Goal: Information Seeking & Learning: Understand process/instructions

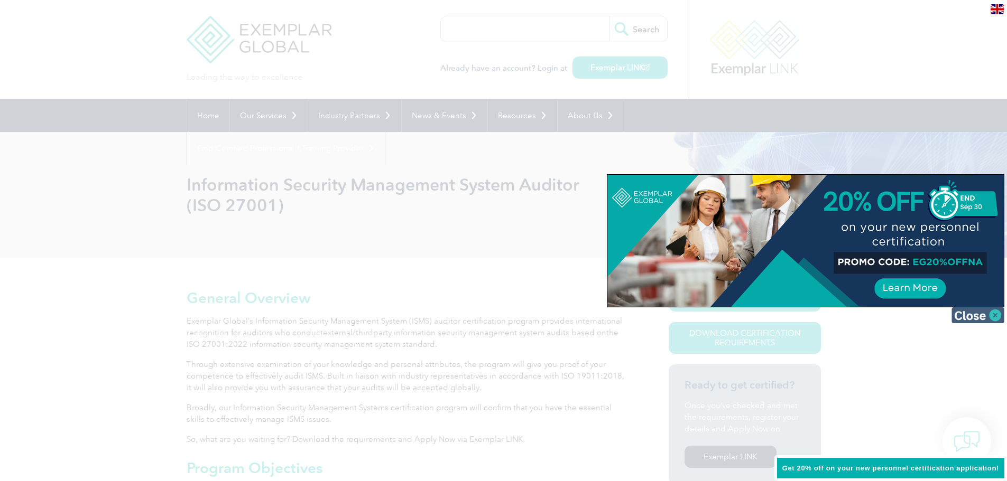
click at [995, 315] on img at bounding box center [977, 316] width 53 height 16
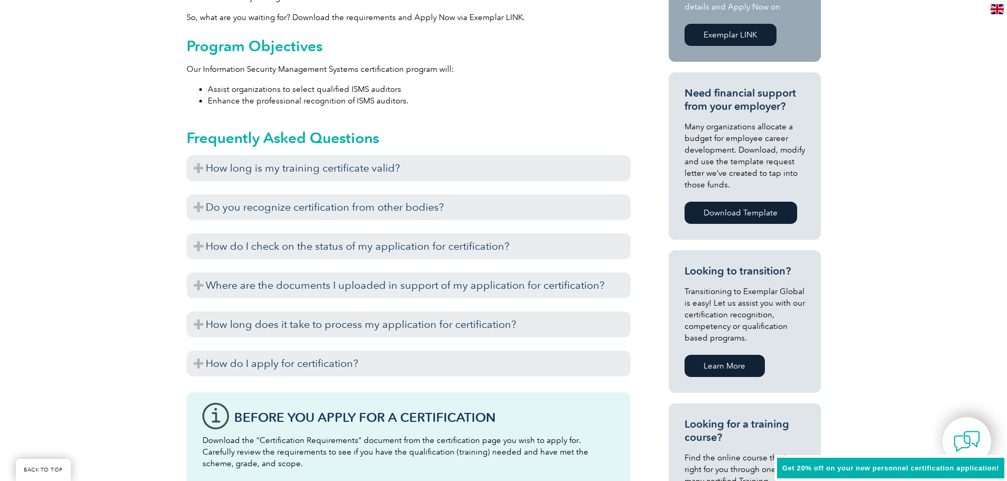
scroll to position [423, 0]
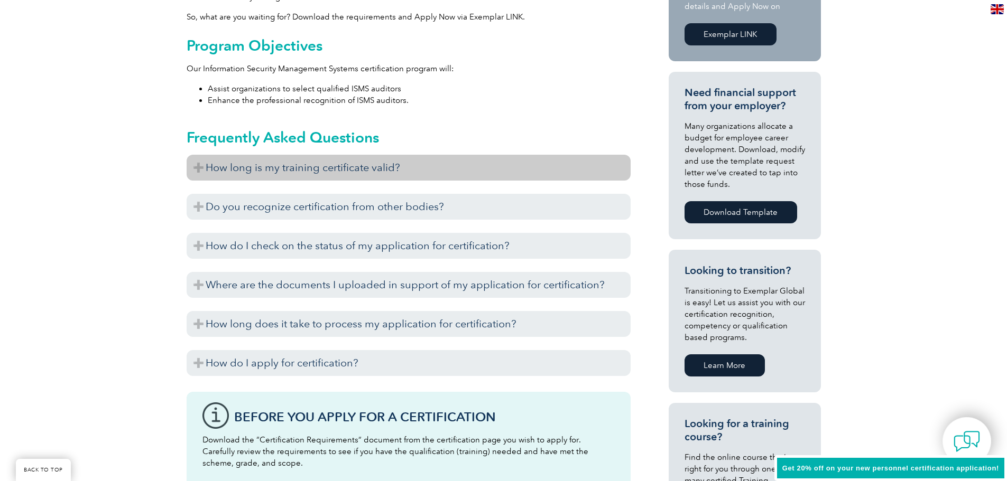
click at [199, 169] on h3 "How long is my training certificate valid?" at bounding box center [409, 168] width 444 height 26
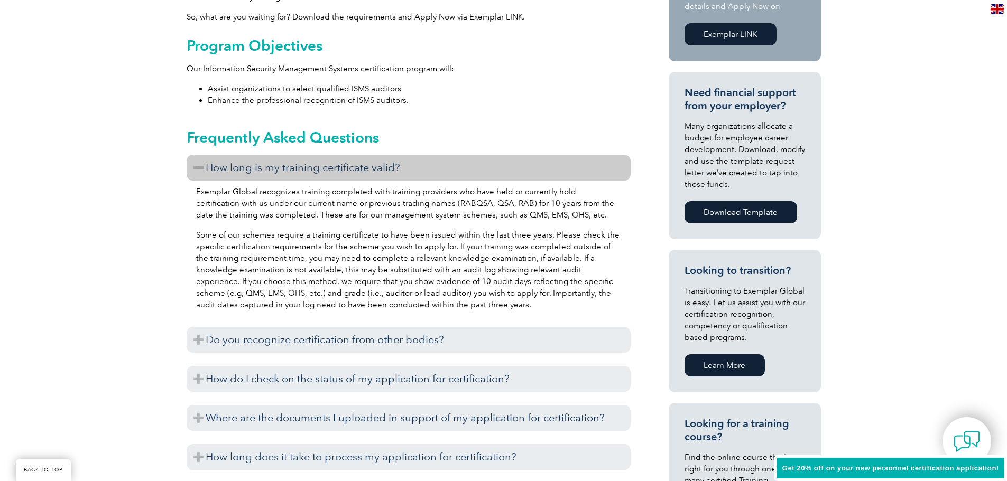
click at [199, 169] on h3 "How long is my training certificate valid?" at bounding box center [409, 168] width 444 height 26
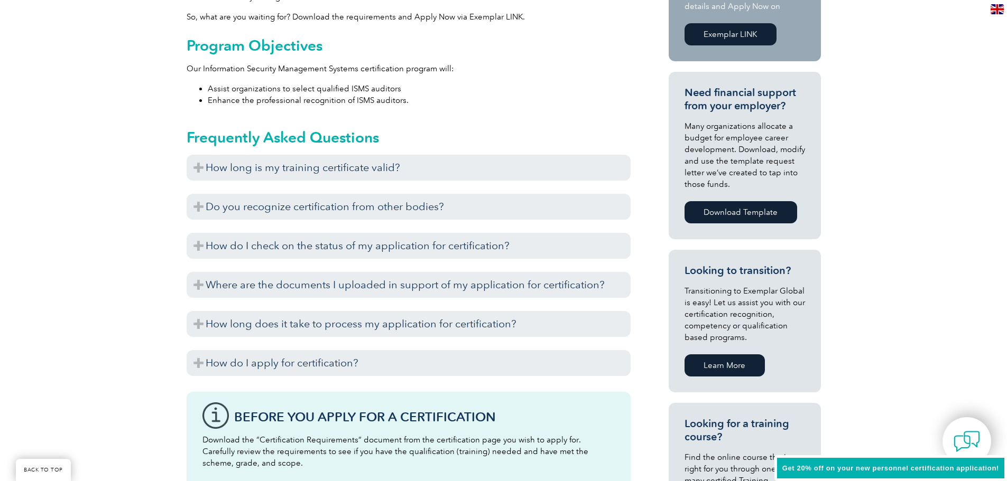
click at [1002, 9] on img at bounding box center [996, 9] width 13 height 10
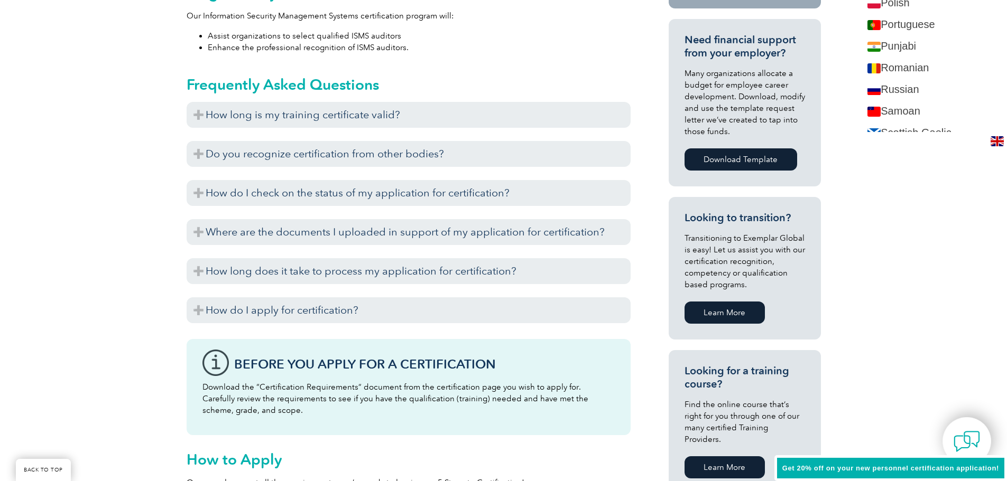
scroll to position [1475, 0]
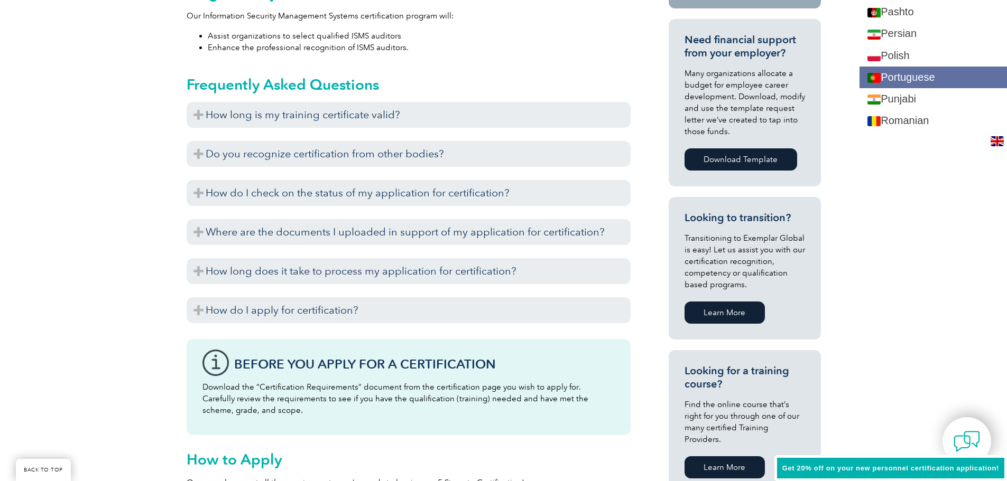
click at [926, 82] on link "Portuguese" at bounding box center [932, 78] width 147 height 22
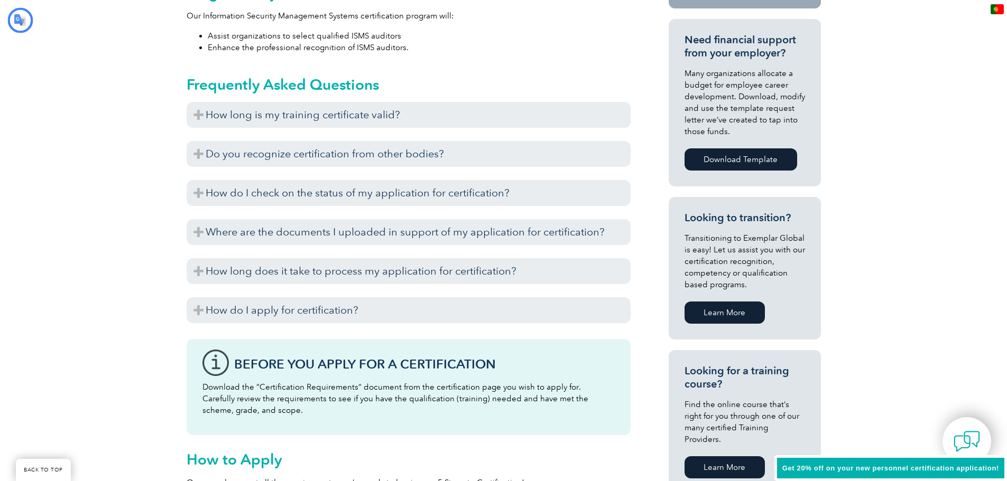
scroll to position [0, 0]
type input "Procurar"
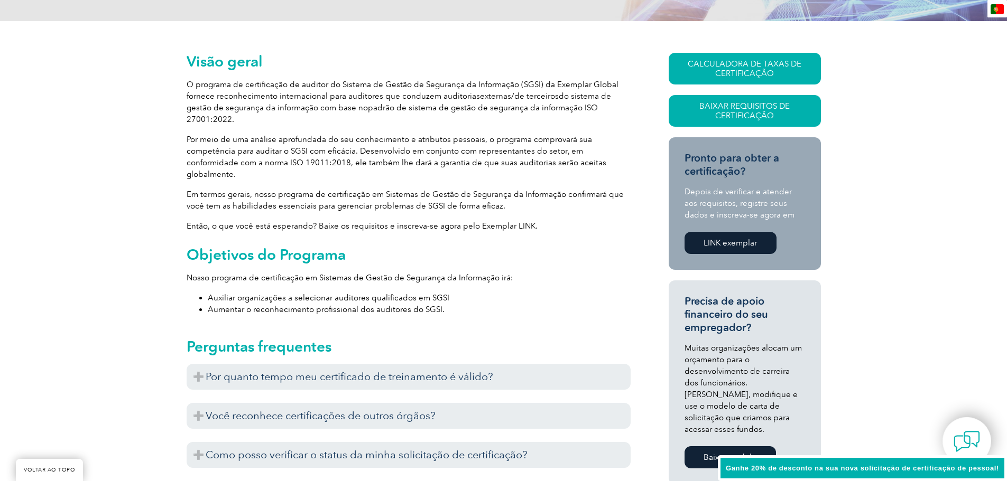
scroll to position [317, 0]
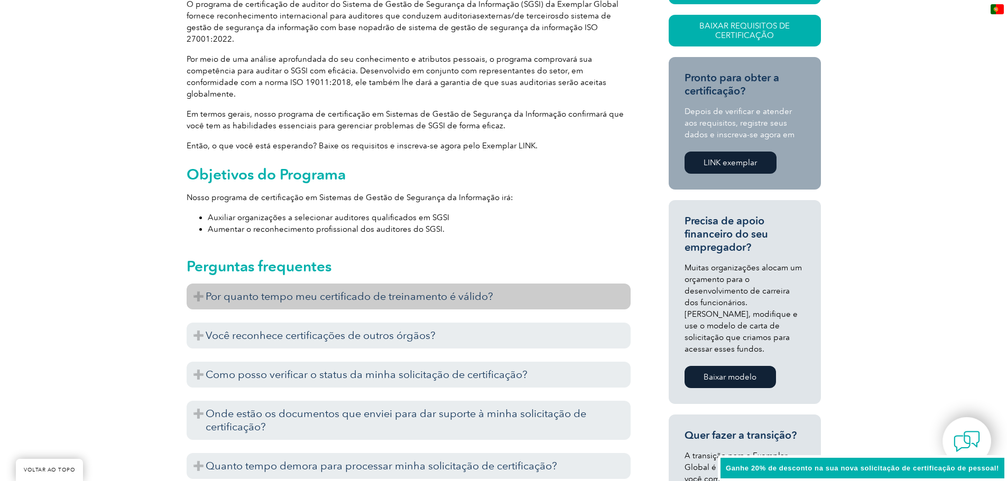
click at [524, 284] on h3 "Por quanto tempo meu certificado de treinamento é válido?" at bounding box center [409, 297] width 444 height 26
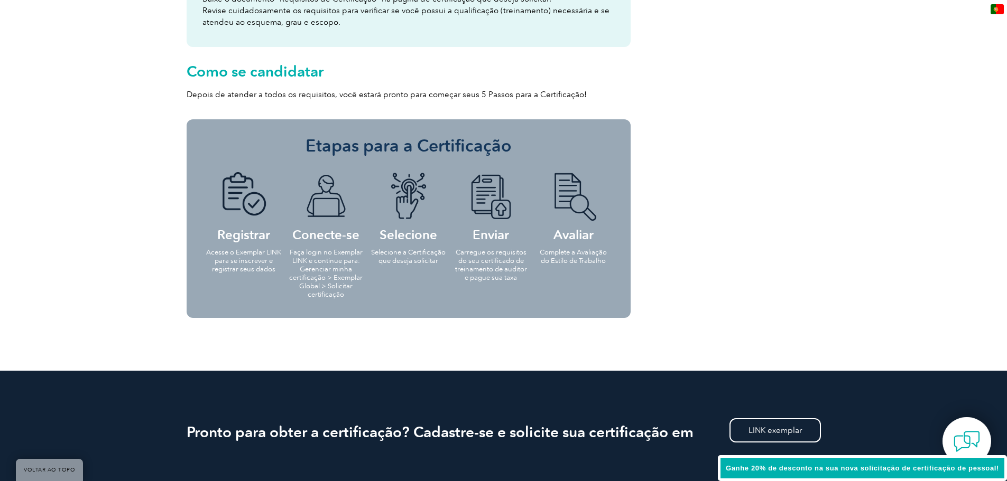
scroll to position [793, 0]
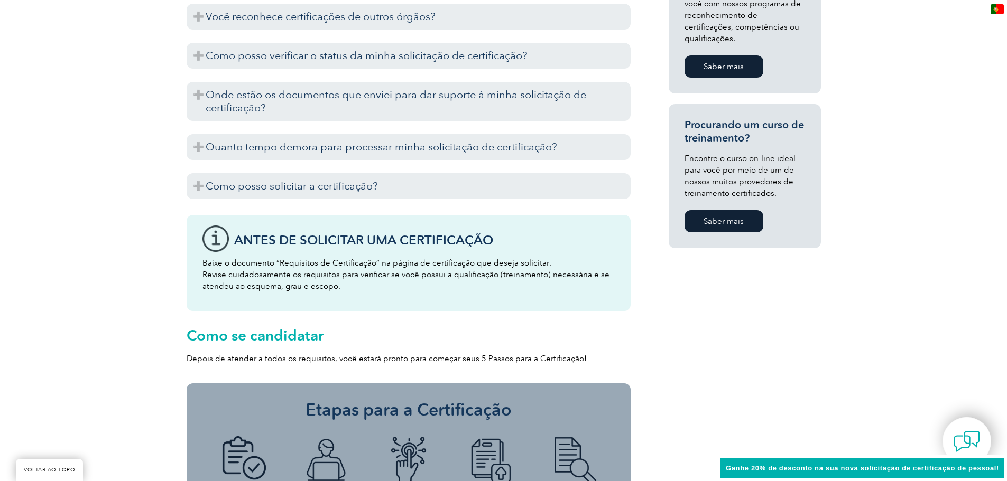
drag, startPoint x: 665, startPoint y: 352, endPoint x: 660, endPoint y: 395, distance: 42.5
click at [660, 395] on div "Visão geral O programa de certificação de auditor do Sistema de Gestão de Segur…" at bounding box center [504, 50] width 634 height 1170
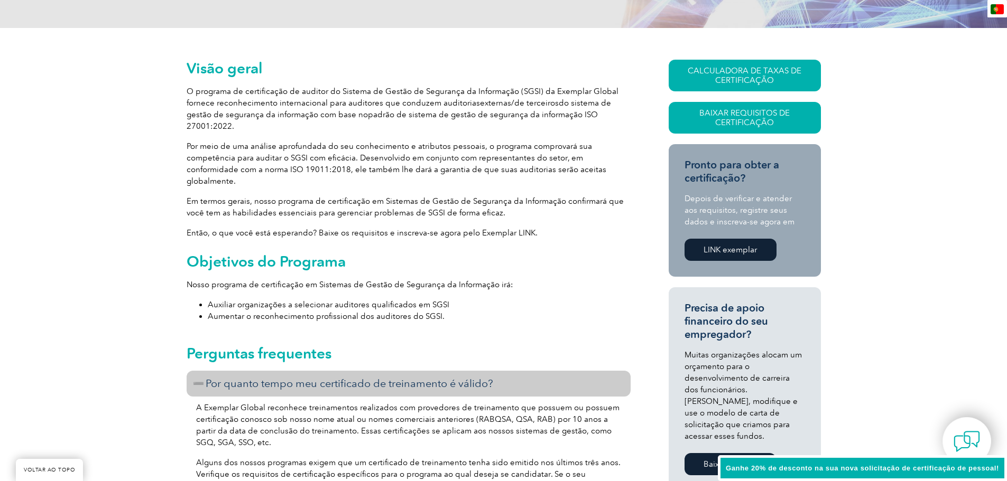
scroll to position [211, 0]
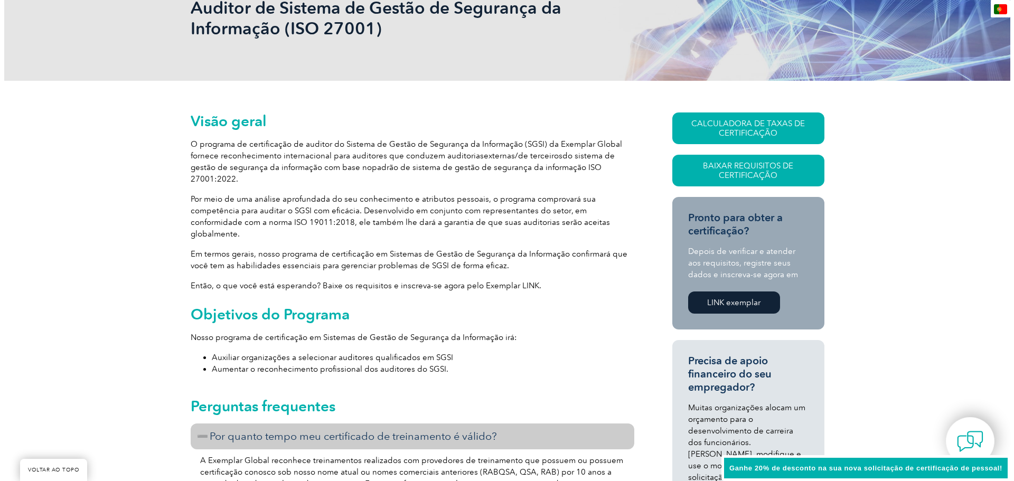
scroll to position [159, 0]
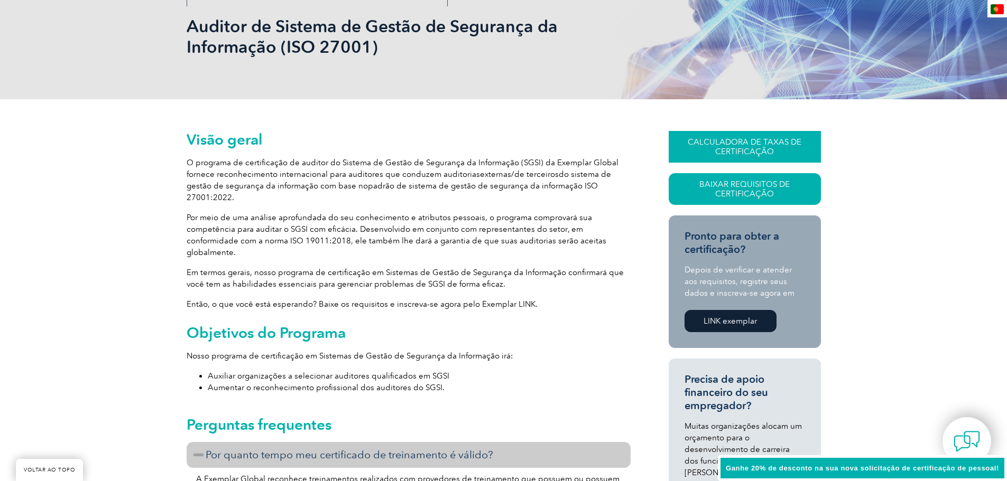
click at [814, 137] on link "CALCULADORA DE TAXAS DE CERTIFICAÇÃO" at bounding box center [744, 147] width 152 height 32
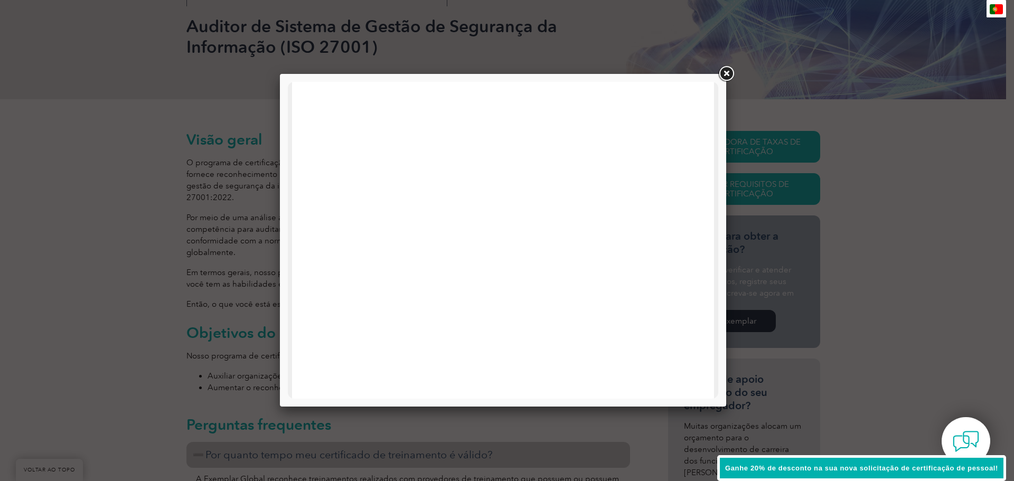
drag, startPoint x: 430, startPoint y: 159, endPoint x: 723, endPoint y: 225, distance: 300.1
click at [723, 225] on div at bounding box center [503, 240] width 446 height 333
drag, startPoint x: 717, startPoint y: 167, endPoint x: 1010, endPoint y: 442, distance: 401.5
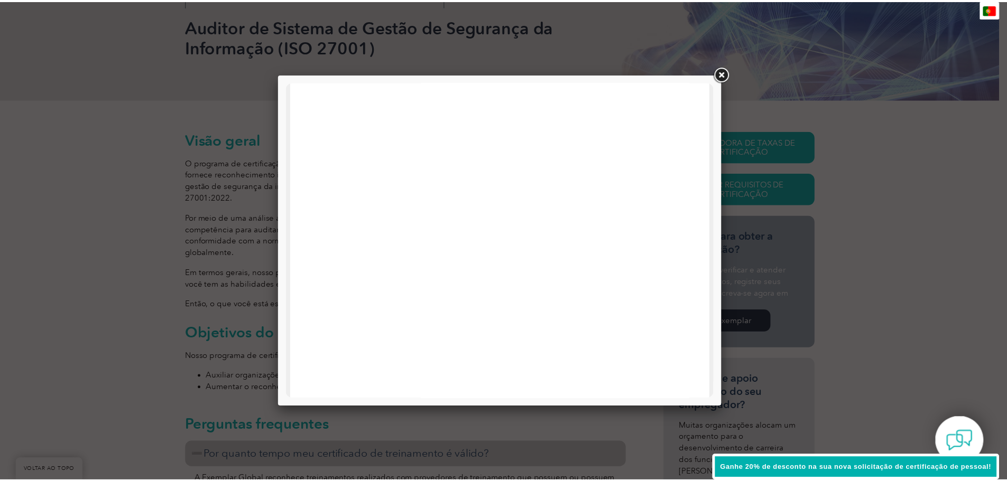
scroll to position [264, 0]
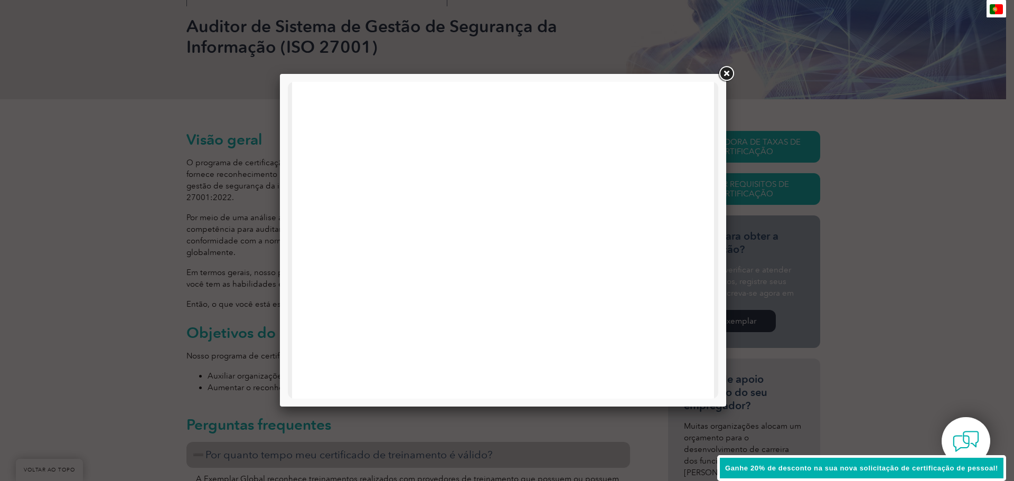
click at [730, 77] on link at bounding box center [726, 73] width 19 height 19
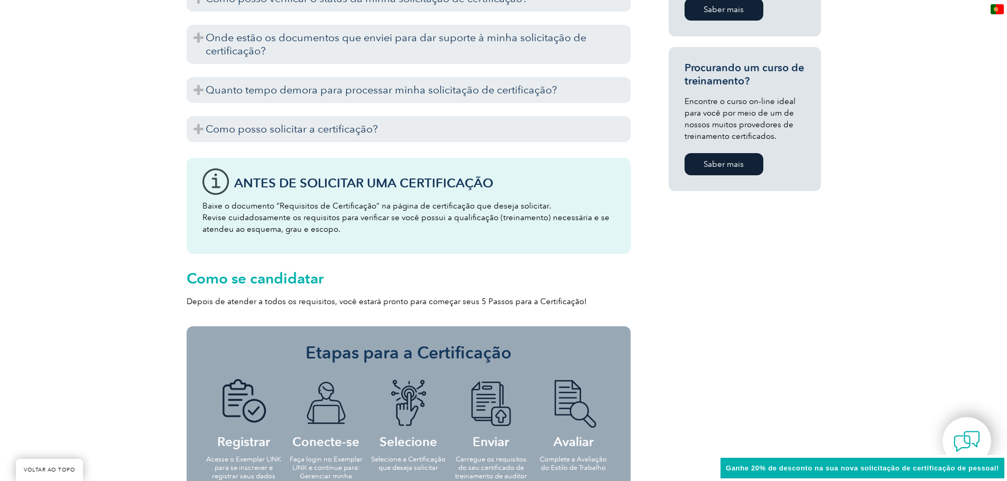
scroll to position [704, 0]
